Goal: Check status: Check status

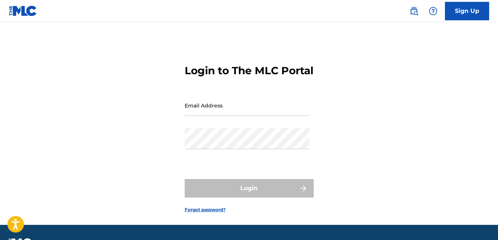
click at [266, 116] on input "Email Address" at bounding box center [247, 105] width 125 height 21
type input "[EMAIL_ADDRESS][DOMAIN_NAME]"
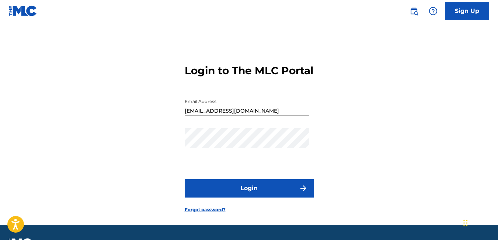
click at [249, 197] on button "Login" at bounding box center [249, 188] width 129 height 18
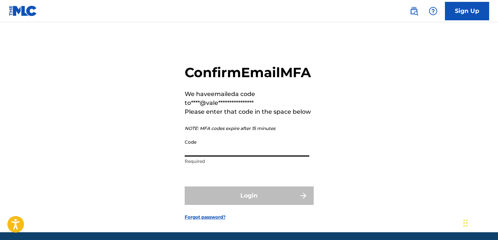
click at [219, 156] on input "Code" at bounding box center [247, 145] width 125 height 21
paste input "902825"
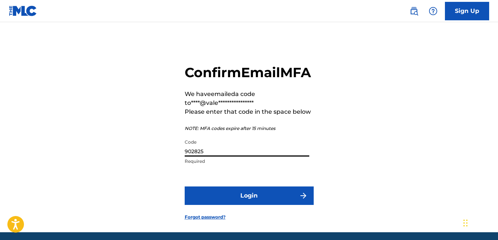
type input "902825"
click at [251, 205] on button "Login" at bounding box center [249, 195] width 129 height 18
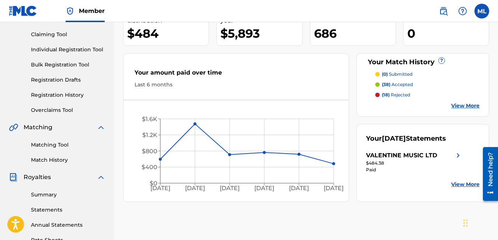
scroll to position [111, 0]
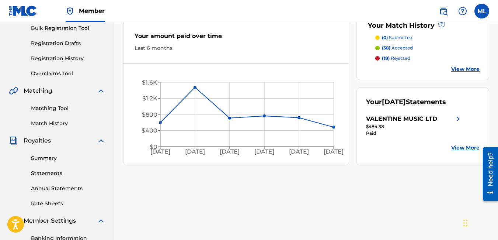
click at [48, 174] on link "Statements" at bounding box center [68, 173] width 74 height 8
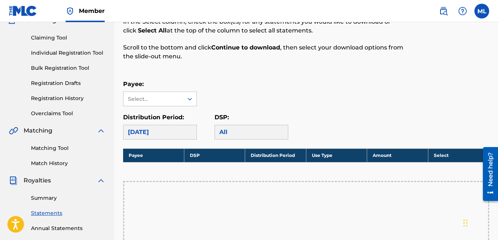
scroll to position [74, 0]
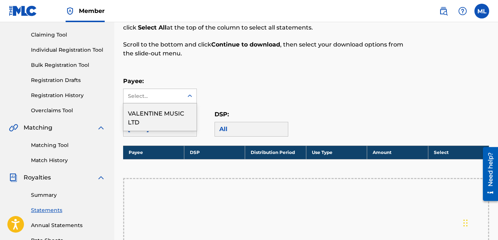
click at [191, 95] on icon at bounding box center [190, 95] width 4 height 3
click at [170, 114] on div "VALENTINE MUSIC LTD" at bounding box center [160, 116] width 73 height 27
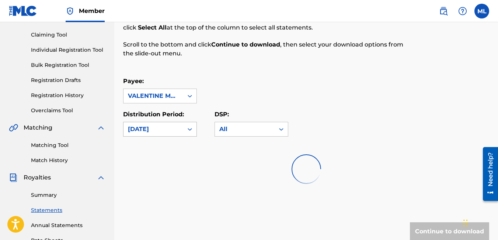
click at [190, 128] on icon at bounding box center [189, 128] width 7 height 7
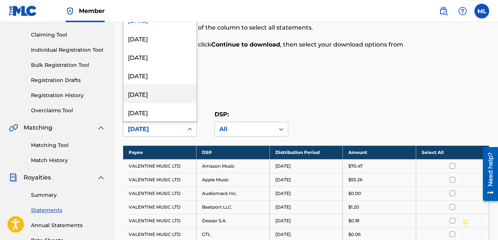
scroll to position [37, 0]
click at [164, 93] on div "[DATE]" at bounding box center [160, 93] width 73 height 18
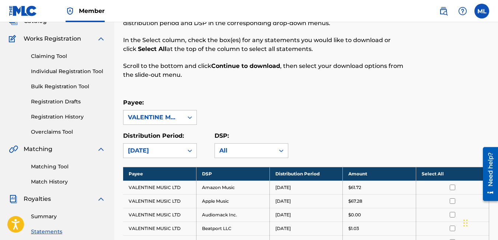
scroll to position [0, 0]
